Goal: Task Accomplishment & Management: Manage account settings

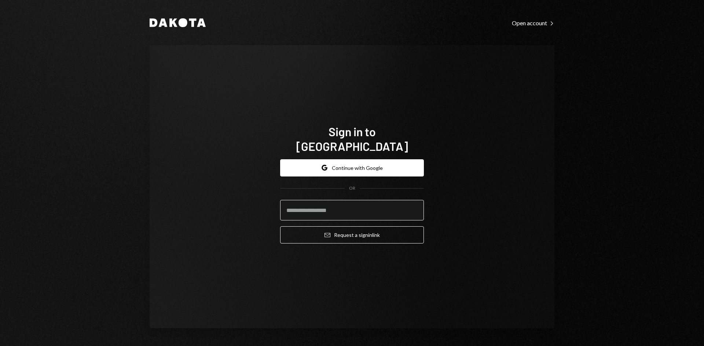
click at [333, 205] on input "email" at bounding box center [352, 210] width 144 height 21
type input "**********"
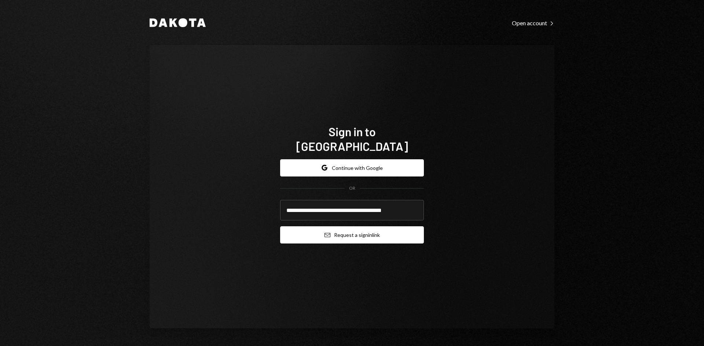
click at [368, 235] on button "Email Request a sign in link" at bounding box center [352, 235] width 144 height 17
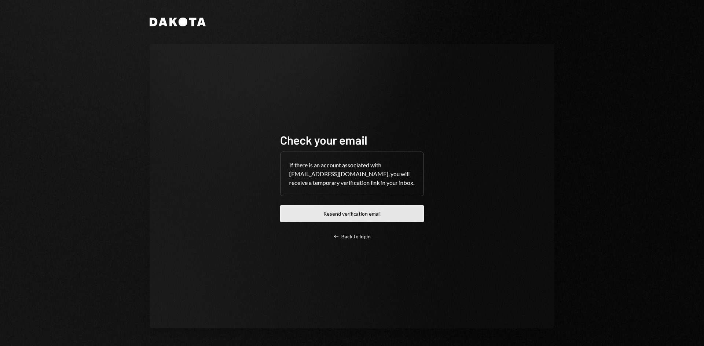
click at [397, 221] on button "Resend verification email" at bounding box center [352, 213] width 144 height 17
